Goal: Information Seeking & Learning: Check status

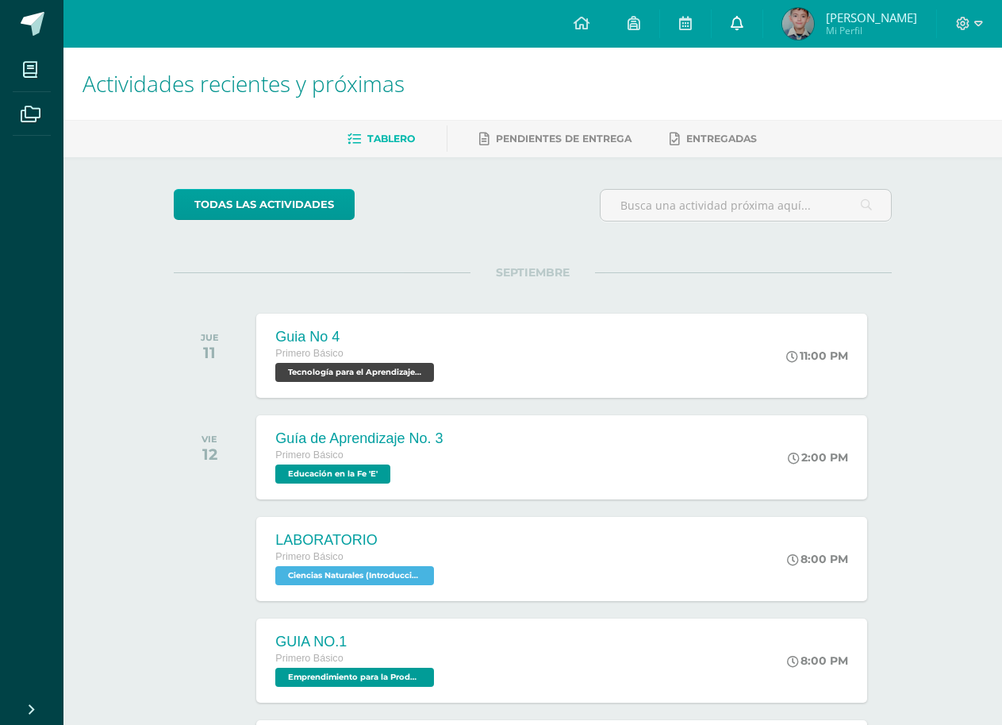
click at [763, 9] on link at bounding box center [737, 24] width 51 height 48
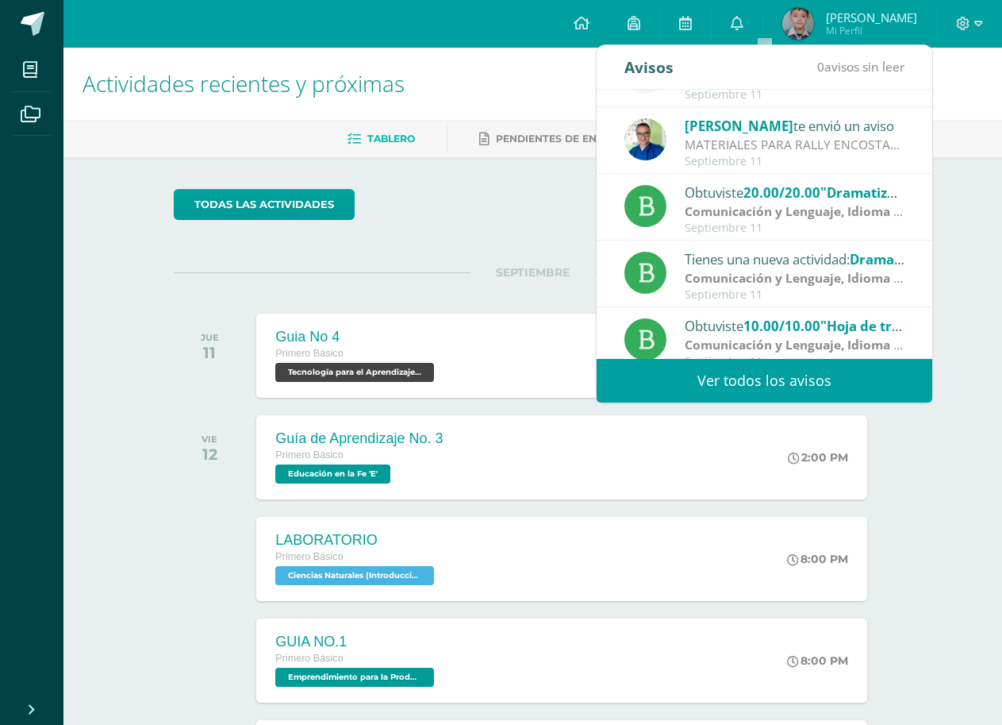
scroll to position [264, 0]
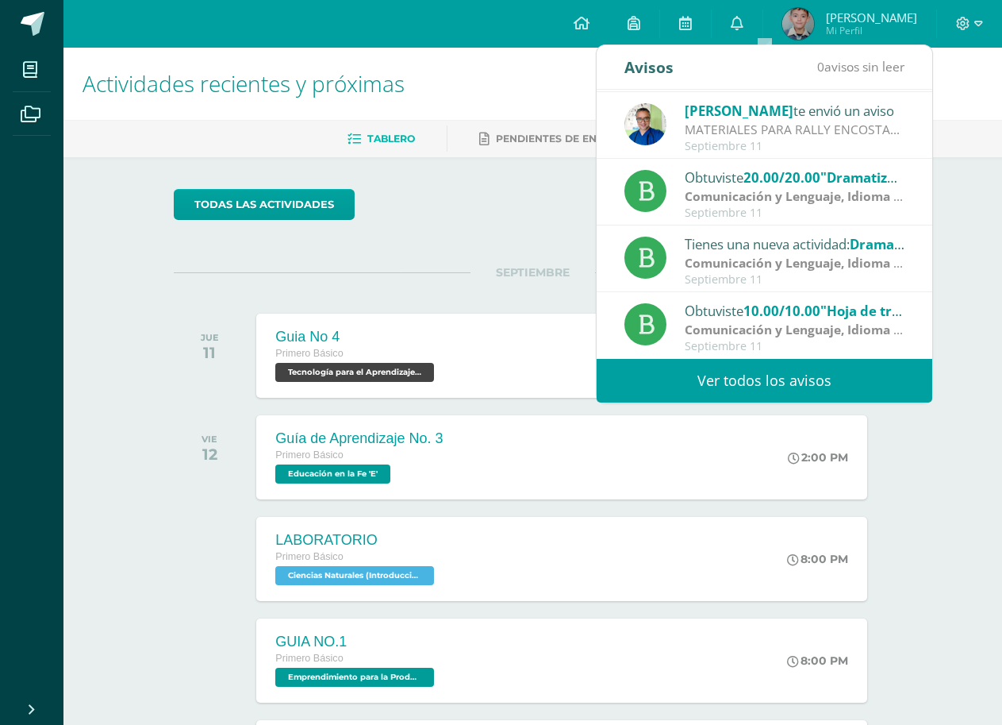
click at [747, 381] on link "Ver todos los avisos" at bounding box center [765, 381] width 336 height 44
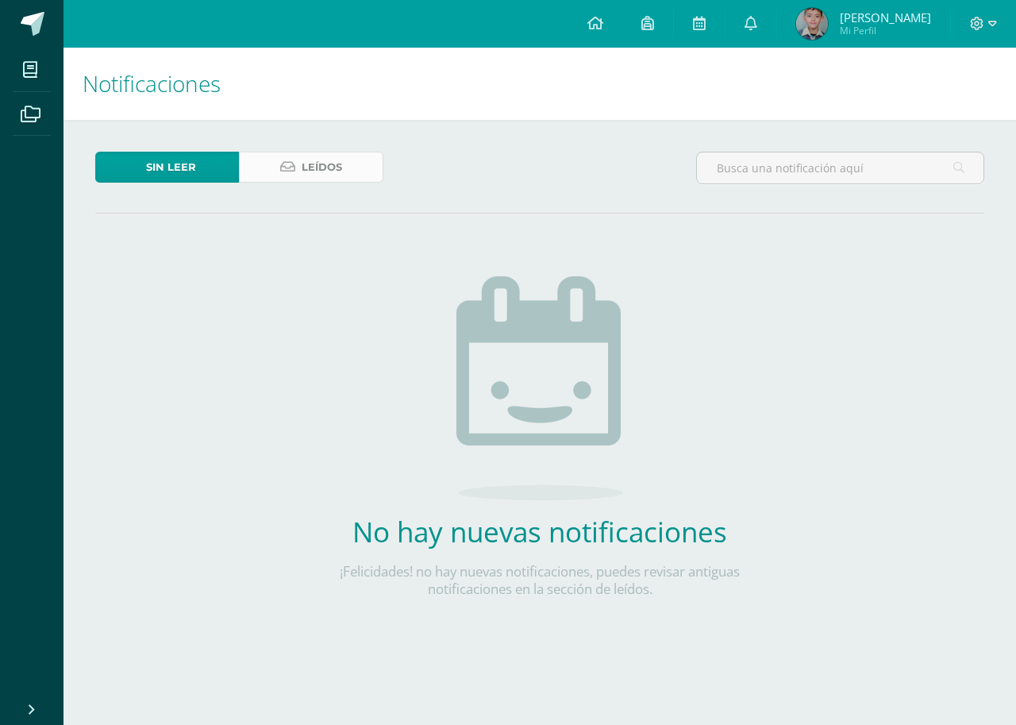
click at [356, 173] on link "Leídos" at bounding box center [311, 167] width 144 height 31
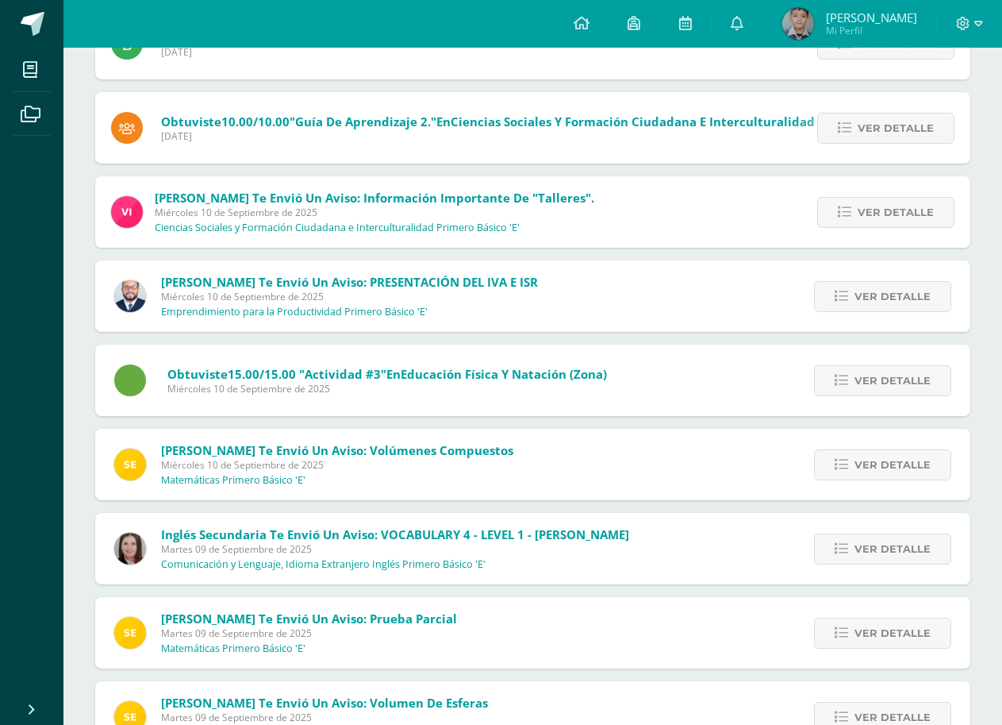
scroll to position [830, 0]
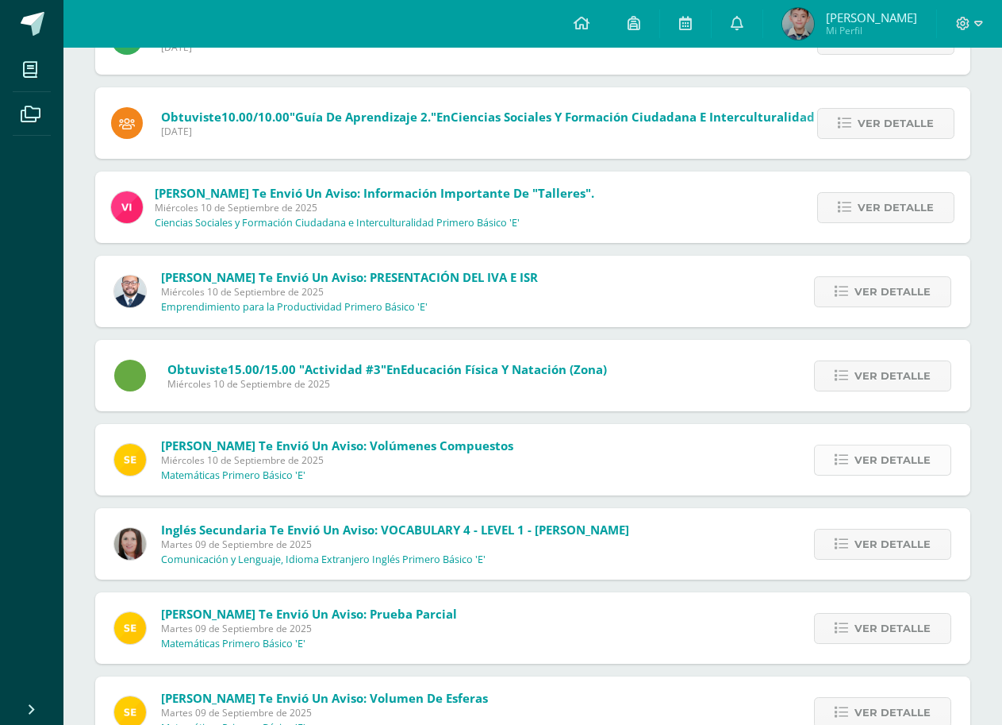
click at [847, 458] on icon at bounding box center [841, 459] width 13 height 13
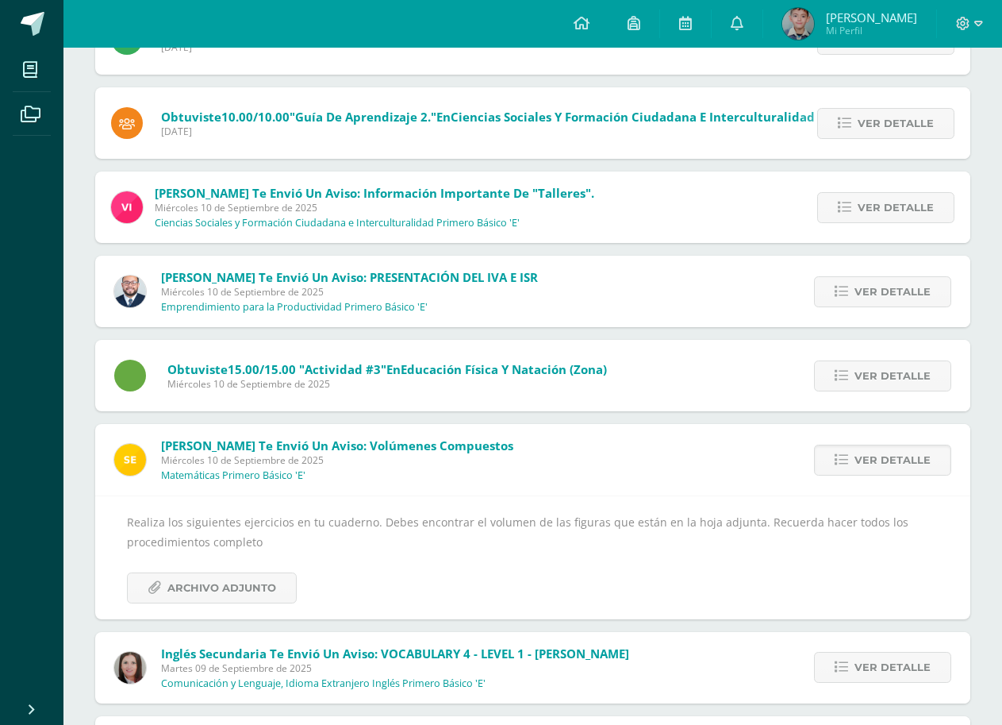
scroll to position [909, 0]
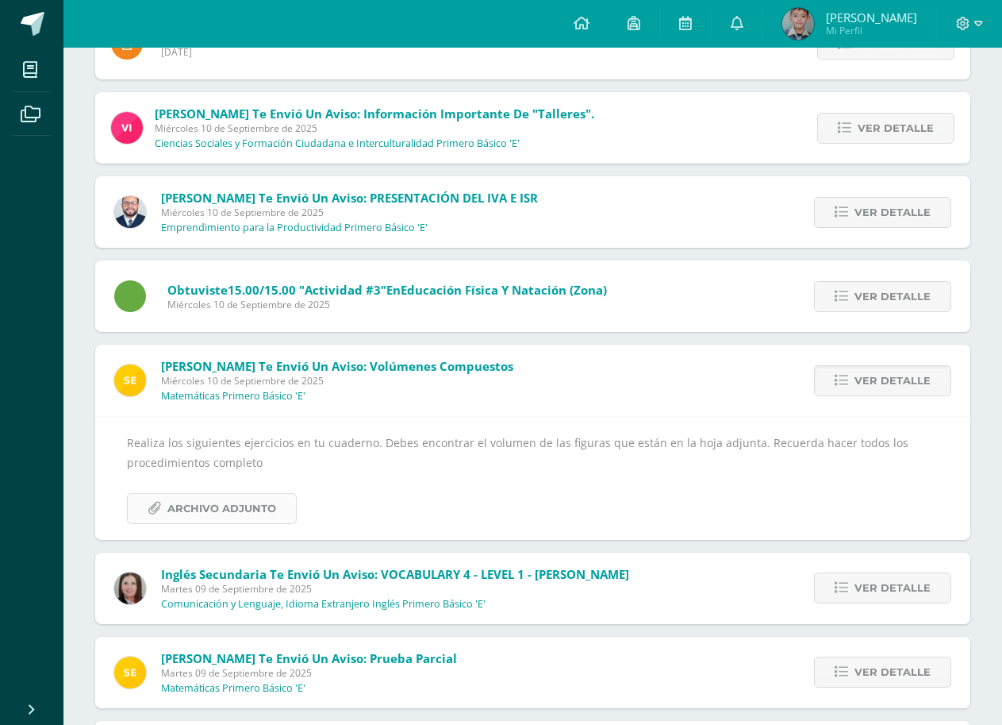
click at [177, 512] on span "Archivo Adjunto" at bounding box center [221, 508] width 109 height 29
